Goal: Obtain resource: Obtain resource

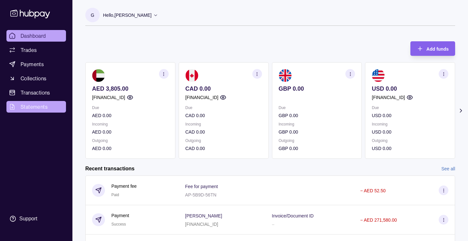
click at [32, 107] on span "Statements" at bounding box center [34, 107] width 27 height 8
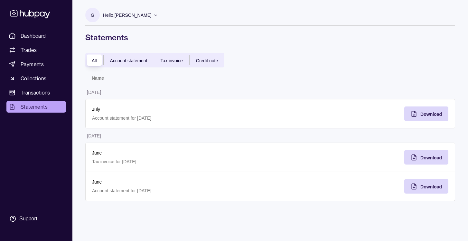
click at [126, 65] on div "All Account statement Tax invoice Credit note" at bounding box center [154, 60] width 139 height 14
click at [126, 60] on span "Account statement" at bounding box center [128, 60] width 37 height 5
